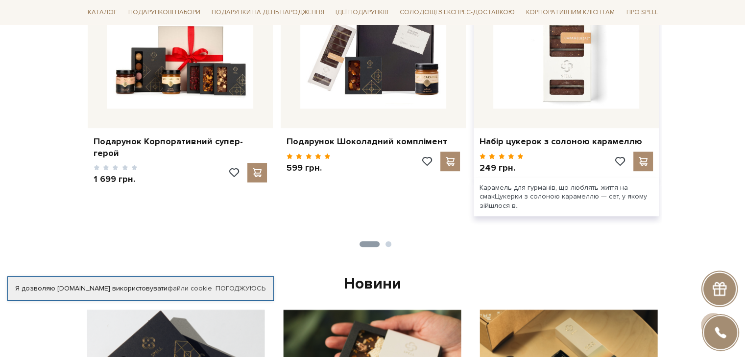
scroll to position [637, 0]
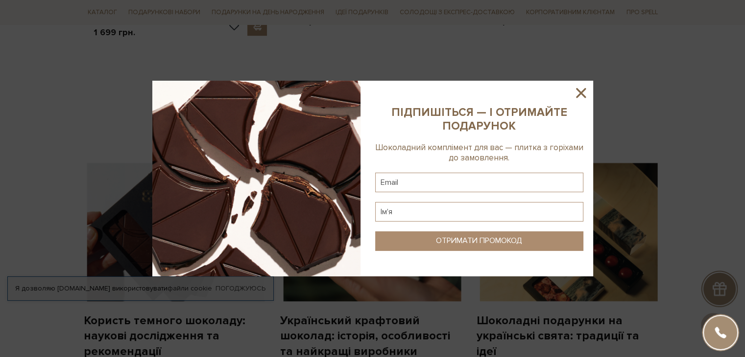
drag, startPoint x: 573, startPoint y: 92, endPoint x: 583, endPoint y: 89, distance: 10.2
click at [578, 91] on icon at bounding box center [580, 93] width 17 height 17
click at [583, 89] on div at bounding box center [372, 178] width 745 height 357
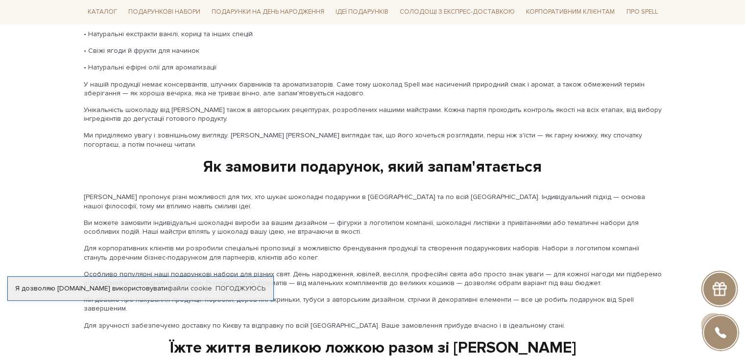
scroll to position [1640, 0]
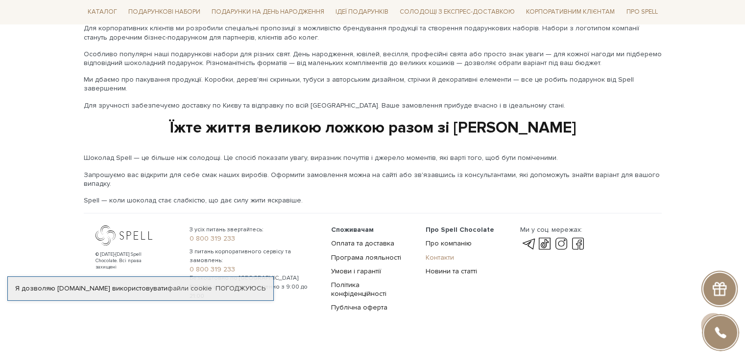
click at [440, 253] on link "Контакти" at bounding box center [439, 257] width 28 height 8
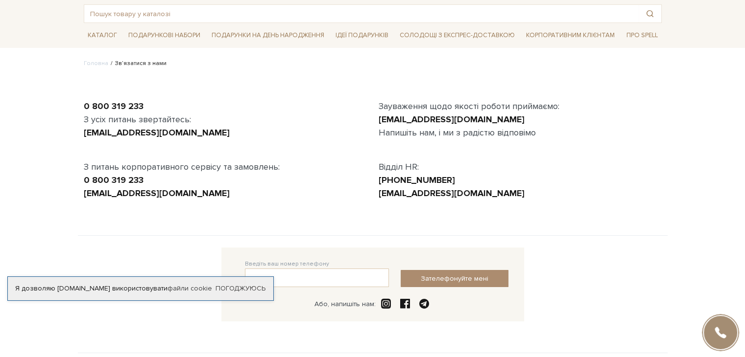
scroll to position [233, 0]
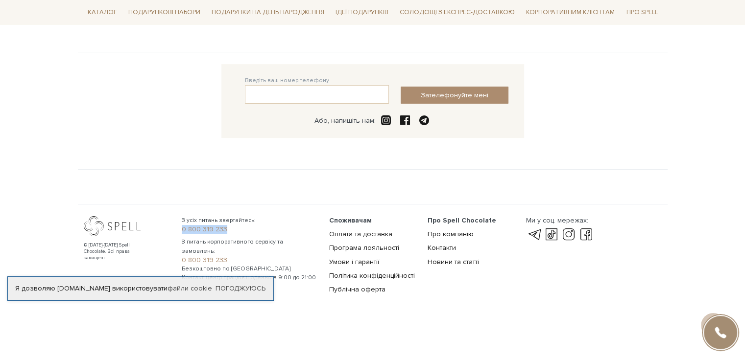
drag, startPoint x: 176, startPoint y: 228, endPoint x: 230, endPoint y: 232, distance: 54.5
click at [230, 232] on div "З усіх питань звертайтесь: 0 800 319 233 З питань корпоративного сервісу та зам…" at bounding box center [249, 257] width 147 height 83
copy link "0 800 319 233"
